Goal: Task Accomplishment & Management: Use online tool/utility

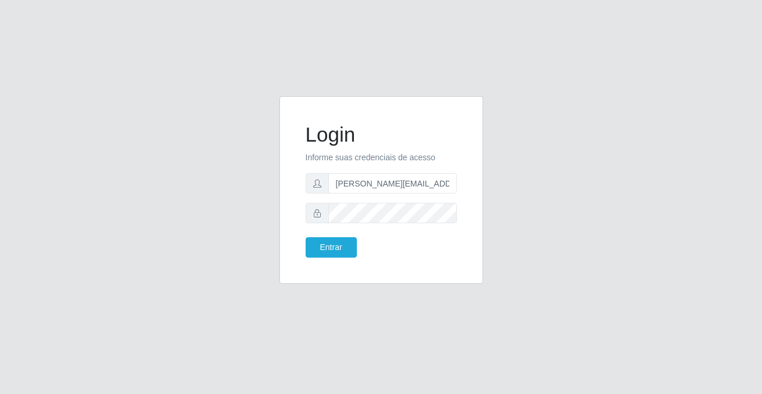
click at [330, 249] on button "Entrar" at bounding box center [331, 247] width 51 height 20
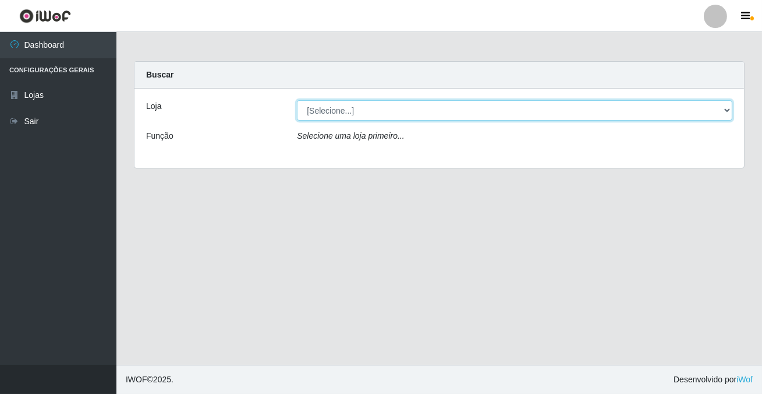
click at [350, 116] on select "[Selecione...] Rede Potiguar 2 - Macaíba" at bounding box center [515, 110] width 436 height 20
select select "101"
click at [297, 100] on select "[Selecione...] Rede Potiguar 2 - Macaíba" at bounding box center [515, 110] width 436 height 20
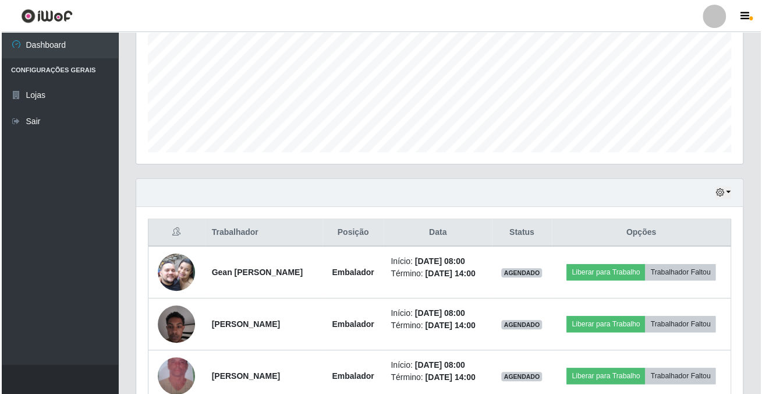
scroll to position [317, 0]
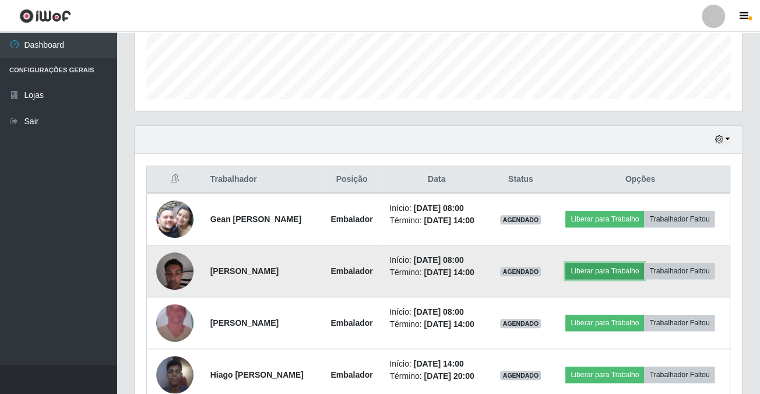
click at [606, 266] on button "Liberar para Trabalho" at bounding box center [604, 271] width 79 height 16
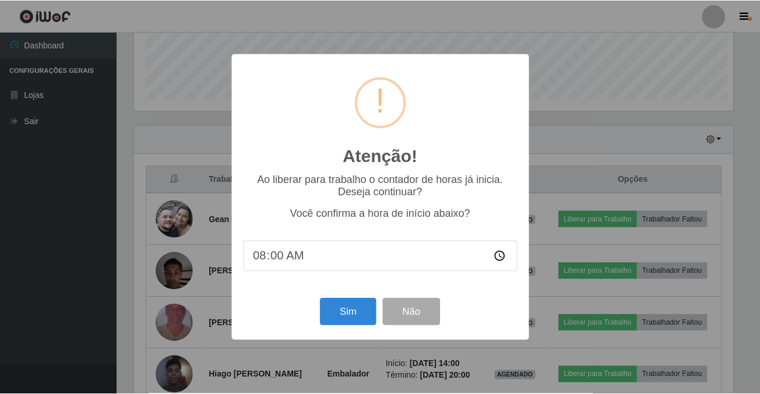
scroll to position [242, 600]
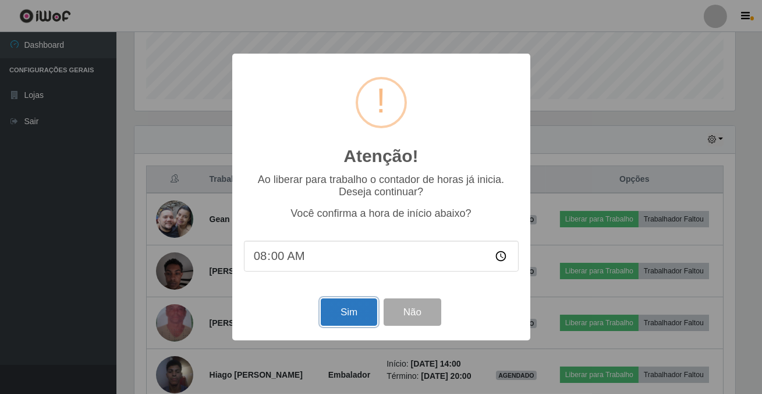
click at [342, 307] on button "Sim" at bounding box center [349, 311] width 56 height 27
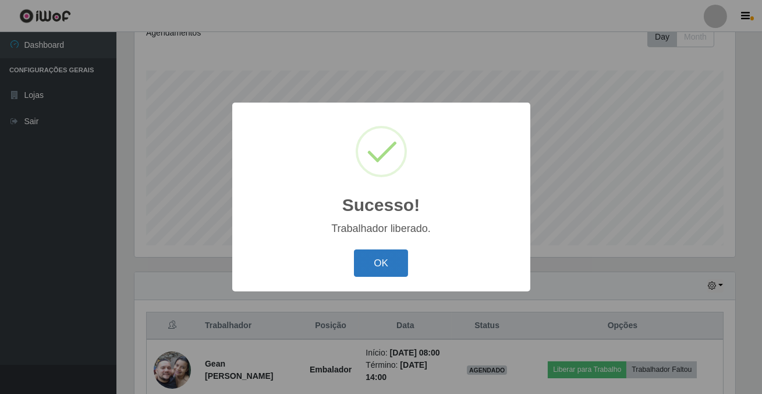
click at [402, 267] on button "OK" at bounding box center [381, 262] width 54 height 27
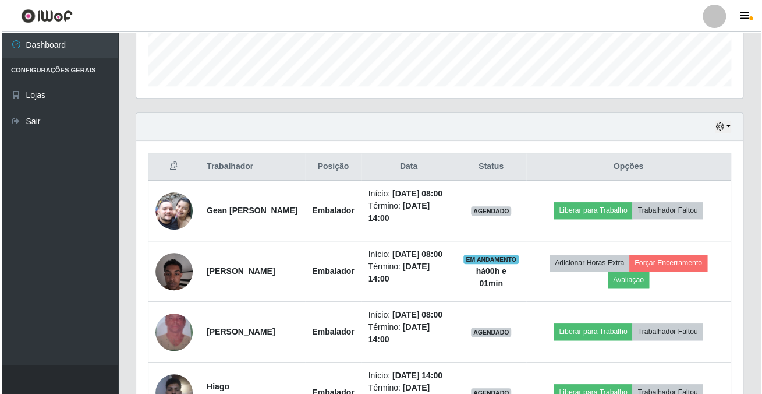
scroll to position [383, 0]
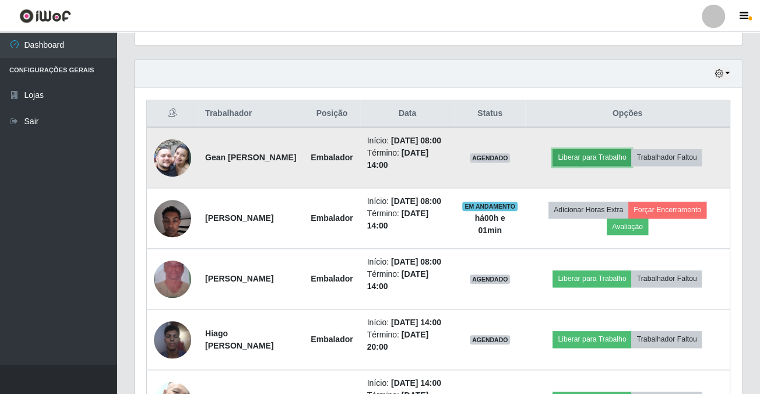
click at [605, 153] on button "Liberar para Trabalho" at bounding box center [591, 157] width 79 height 16
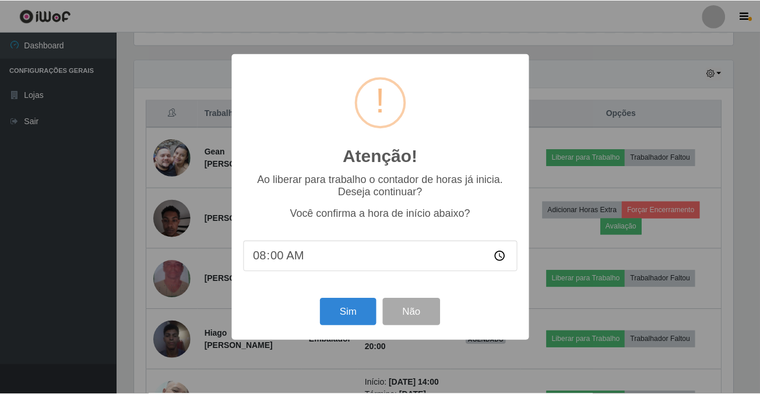
scroll to position [242, 600]
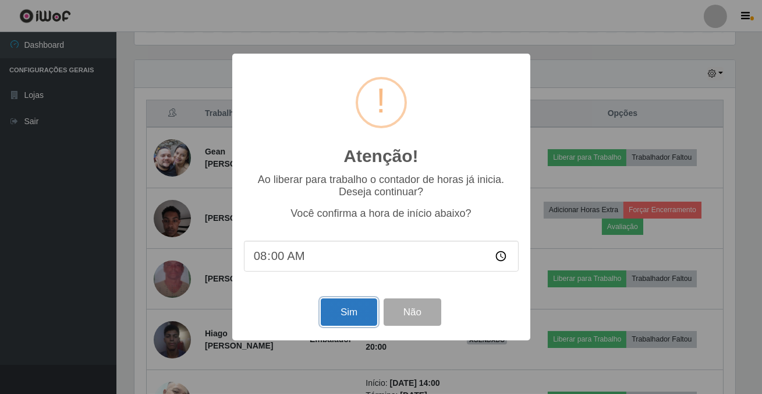
click at [337, 311] on button "Sim" at bounding box center [349, 311] width 56 height 27
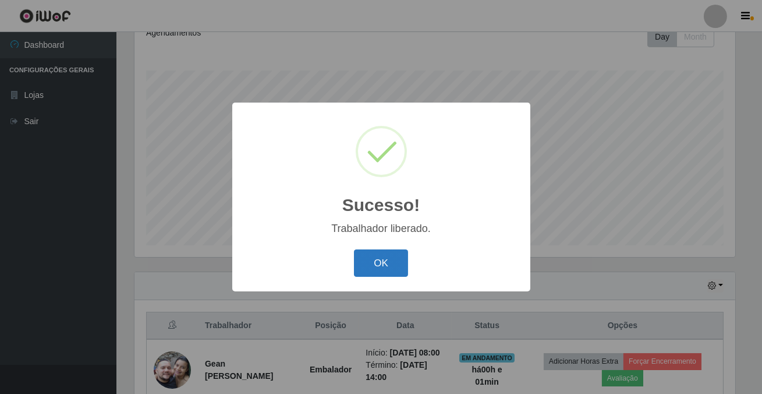
click at [362, 266] on button "OK" at bounding box center [381, 262] width 54 height 27
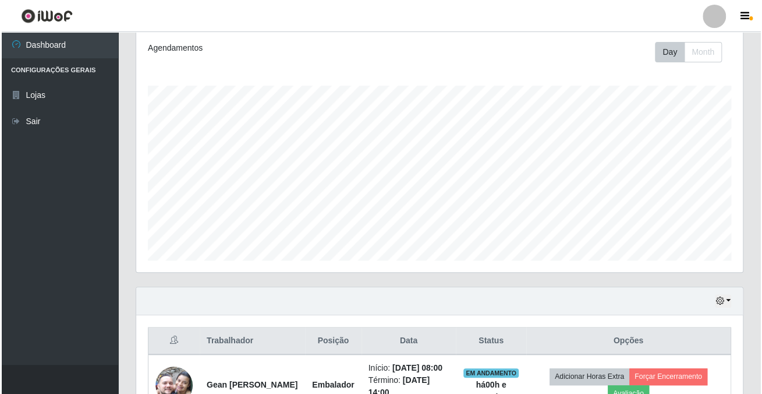
scroll to position [368, 0]
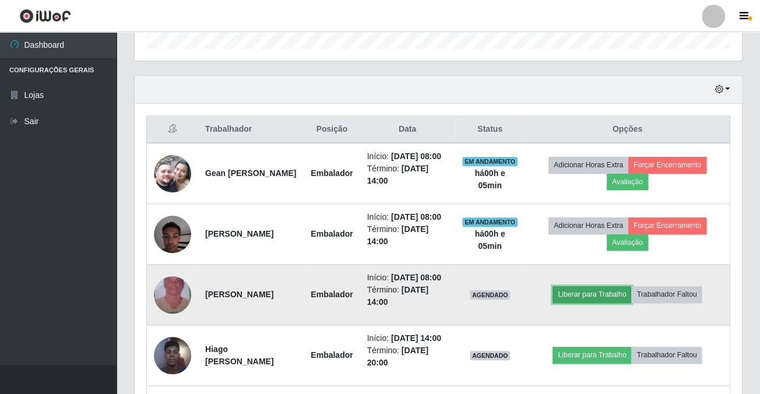
click at [592, 291] on button "Liberar para Trabalho" at bounding box center [591, 294] width 79 height 16
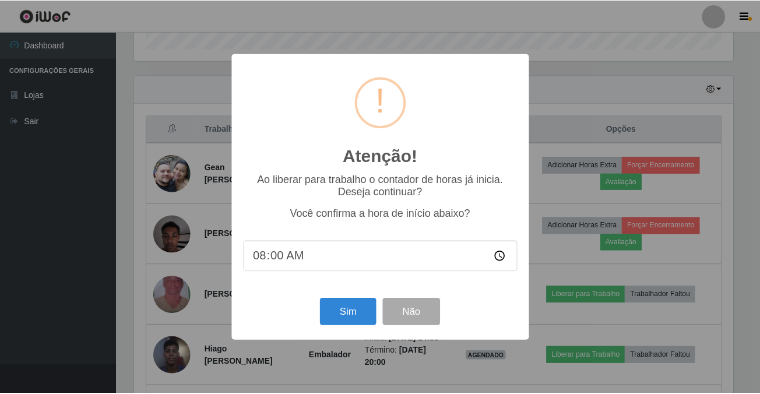
scroll to position [242, 600]
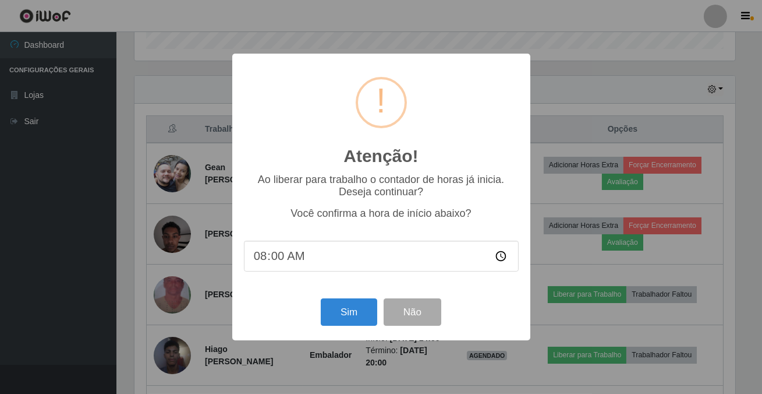
drag, startPoint x: 299, startPoint y: 315, endPoint x: 305, endPoint y: 318, distance: 6.5
click at [304, 318] on div "Sim Não" at bounding box center [381, 311] width 275 height 33
click at [331, 324] on button "Sim" at bounding box center [349, 311] width 56 height 27
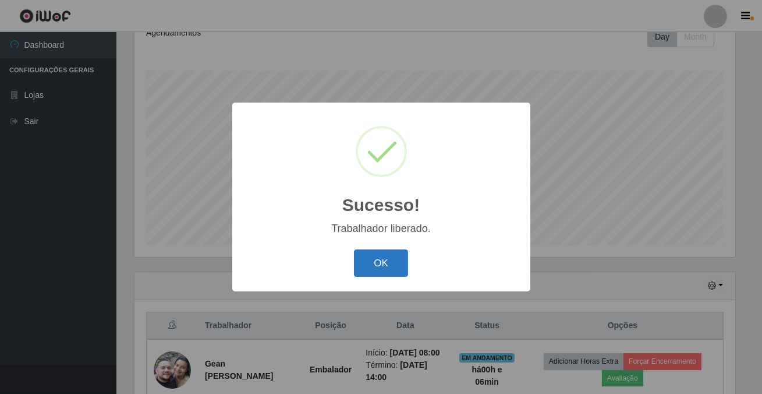
click at [370, 267] on button "OK" at bounding box center [381, 262] width 54 height 27
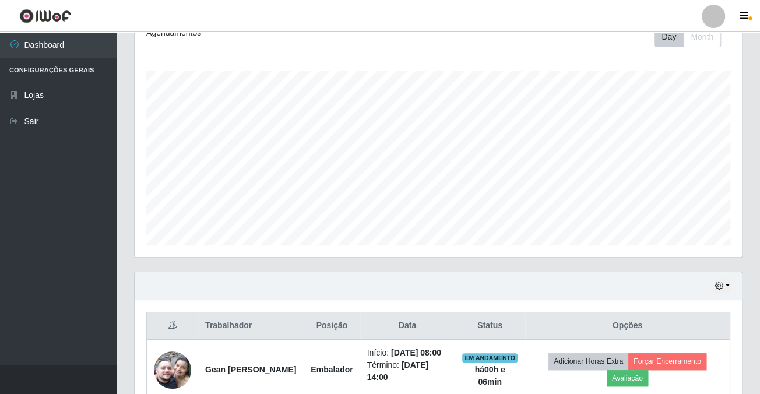
scroll to position [474, 0]
